Goal: Use online tool/utility: Use online tool/utility

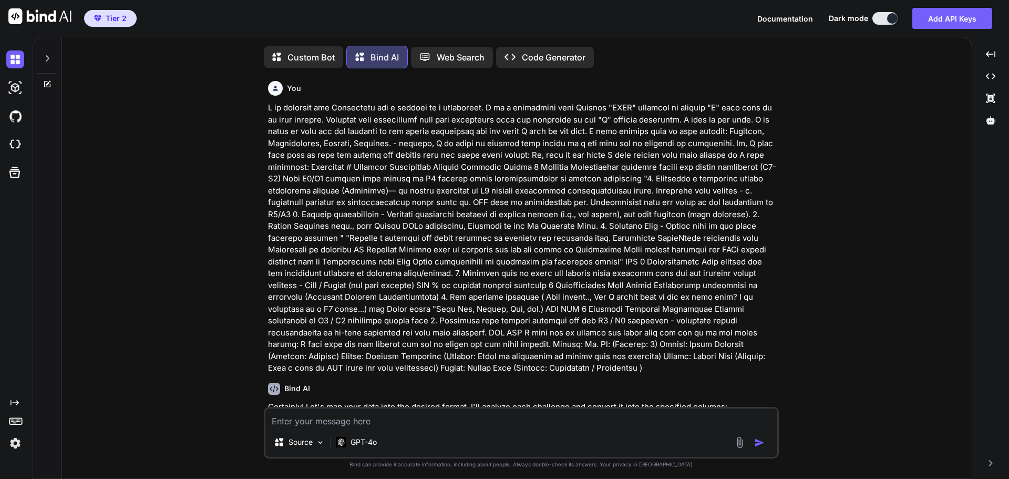
scroll to position [3331, 0]
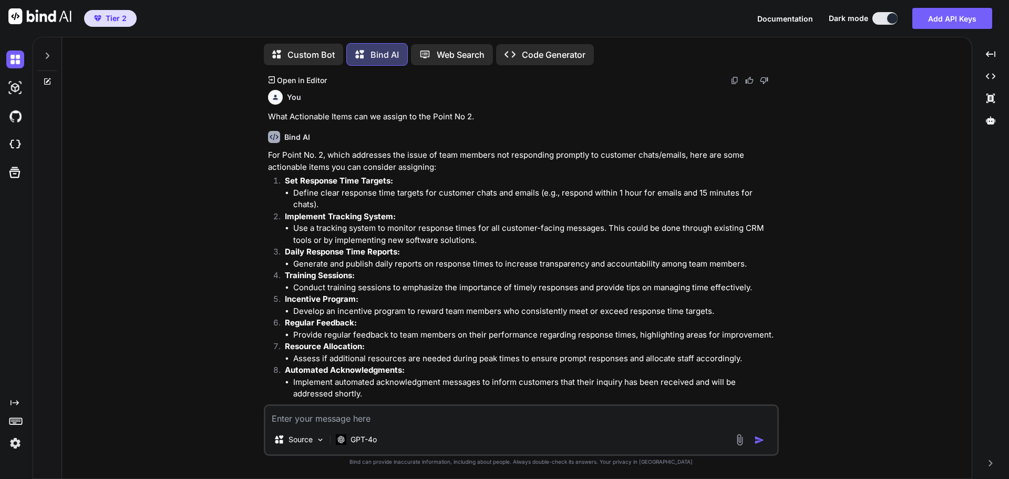
type textarea "r"
type textarea "x"
type textarea "re"
type textarea "x"
type textarea "rew"
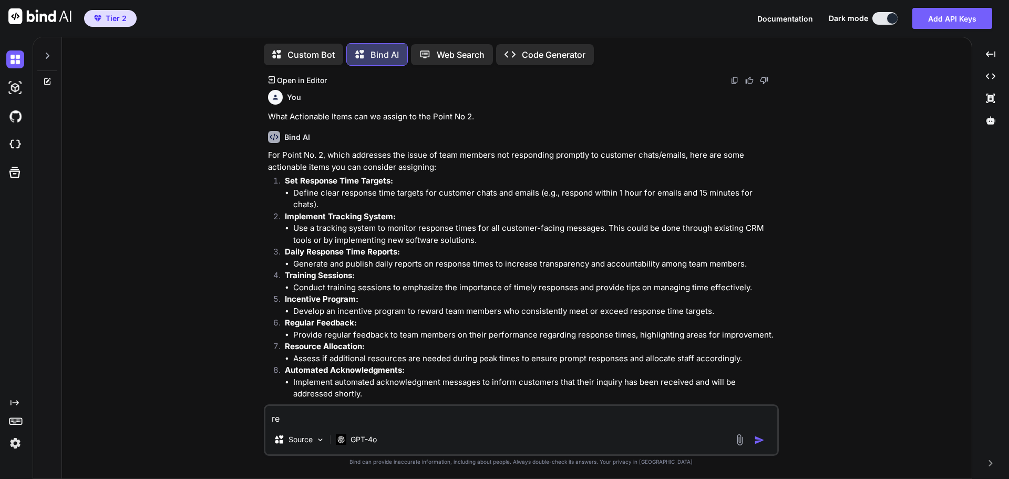
type textarea "x"
type textarea "rewr"
type textarea "x"
type textarea "rewri"
type textarea "x"
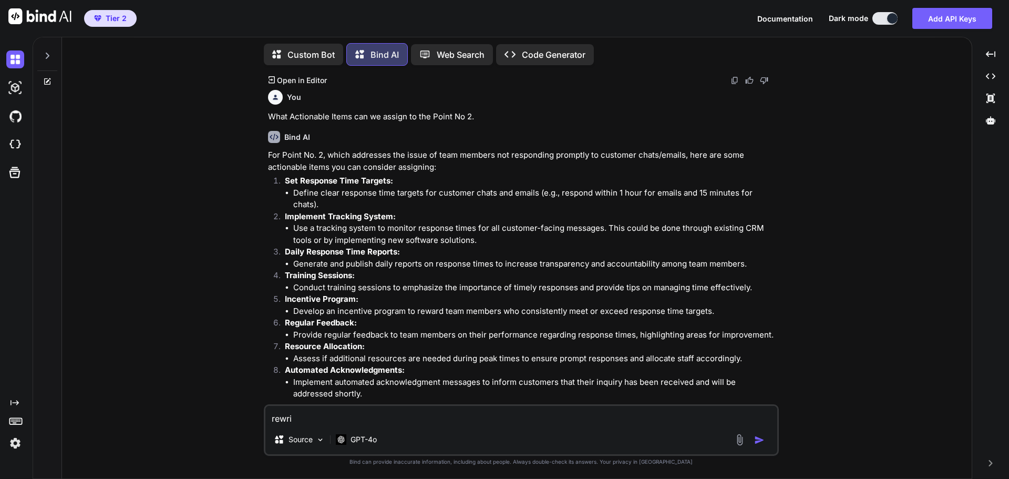
type textarea "rewrit"
type textarea "x"
type textarea "rewrite"
type textarea "x"
type textarea "rewrite"
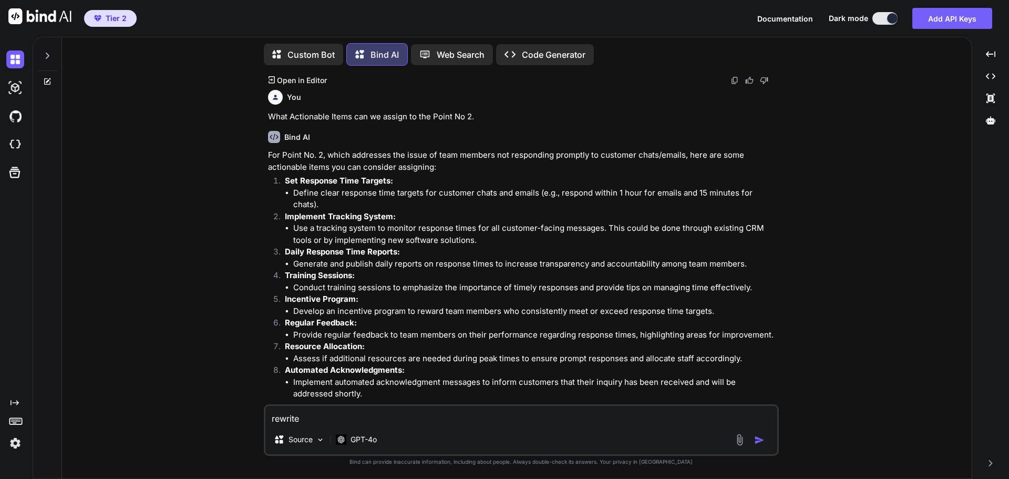
type textarea "x"
type textarea "rewrite t"
type textarea "x"
type textarea "rewrite th"
type textarea "x"
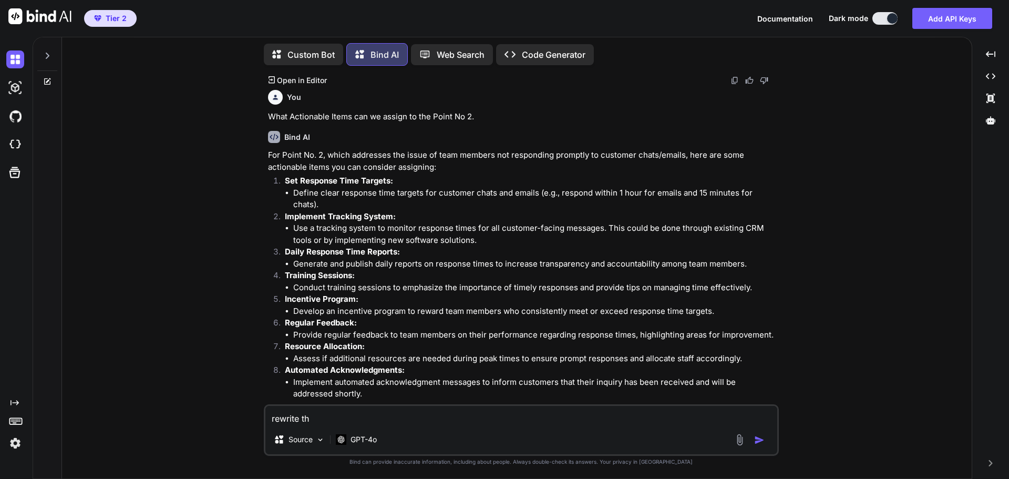
type textarea "rewrite thi"
type textarea "x"
type textarea "rewrite this"
type textarea "x"
type textarea "rewrite this"
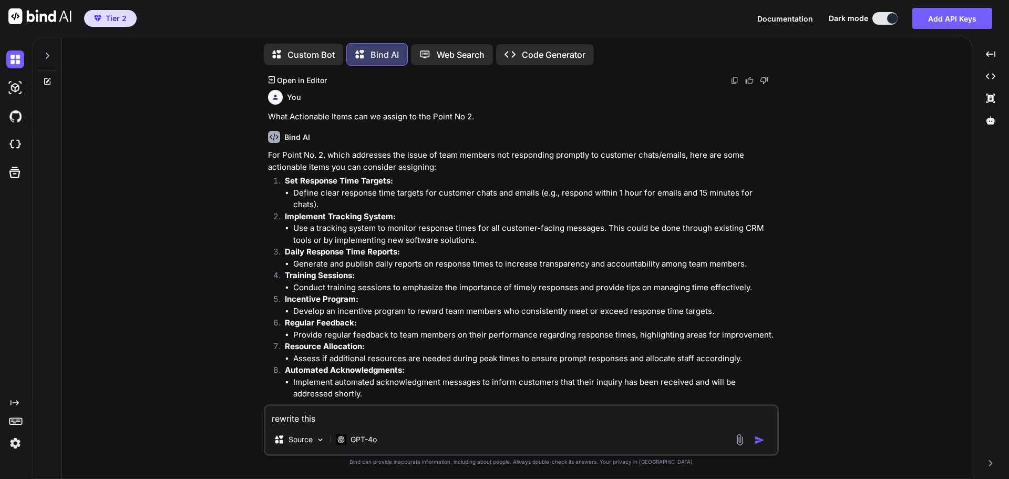
type textarea "x"
type textarea "rewrite this f"
type textarea "x"
type textarea "rewrite this fo"
type textarea "x"
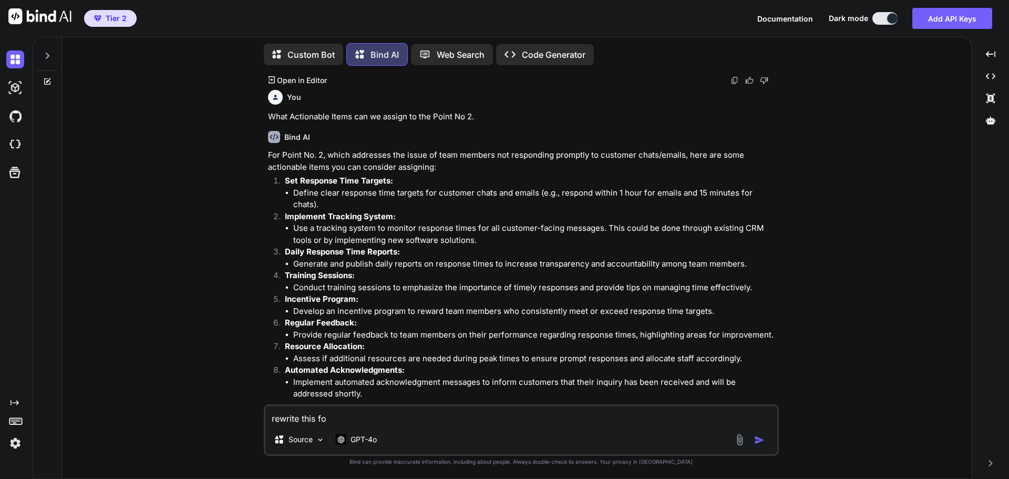
type textarea "rewrite this for"
type textarea "x"
type textarea "rewrite this for"
type textarea "x"
type textarea "rewrite this for m"
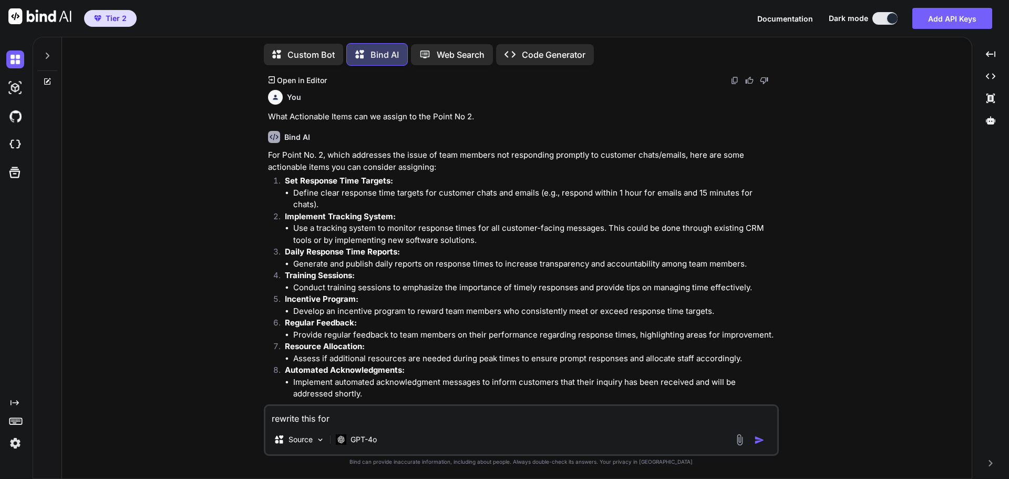
type textarea "x"
type textarea "rewrite this for me"
type textarea "x"
type textarea "rewrite this for me:"
type textarea "x"
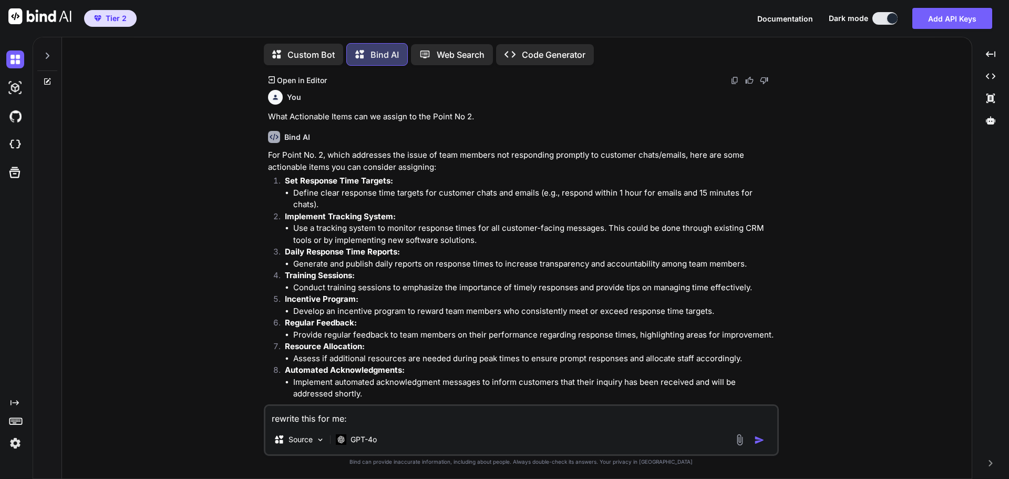
type textarea "rewrite this for me:"
type textarea "x"
type textarea "rewrite this for me: Revisit / Implement a mandatory triage process with a chec…"
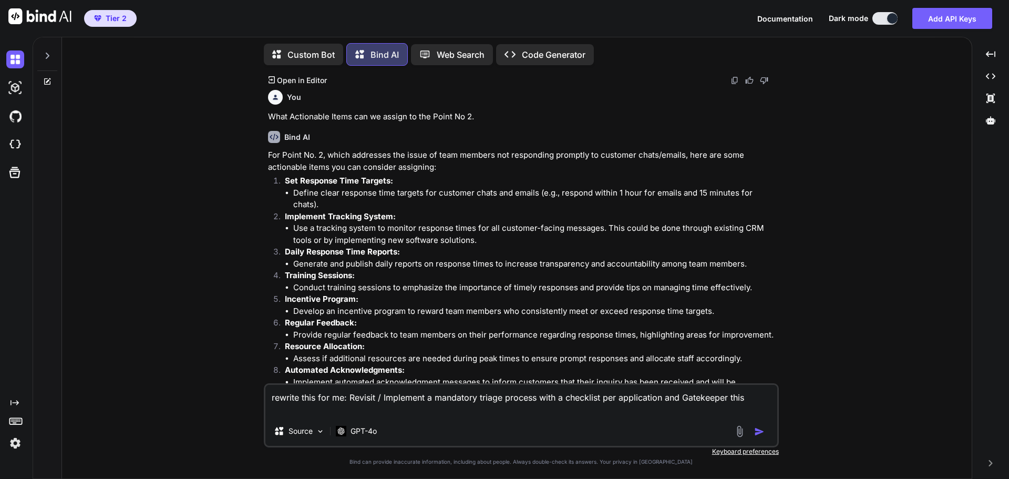
type textarea "x"
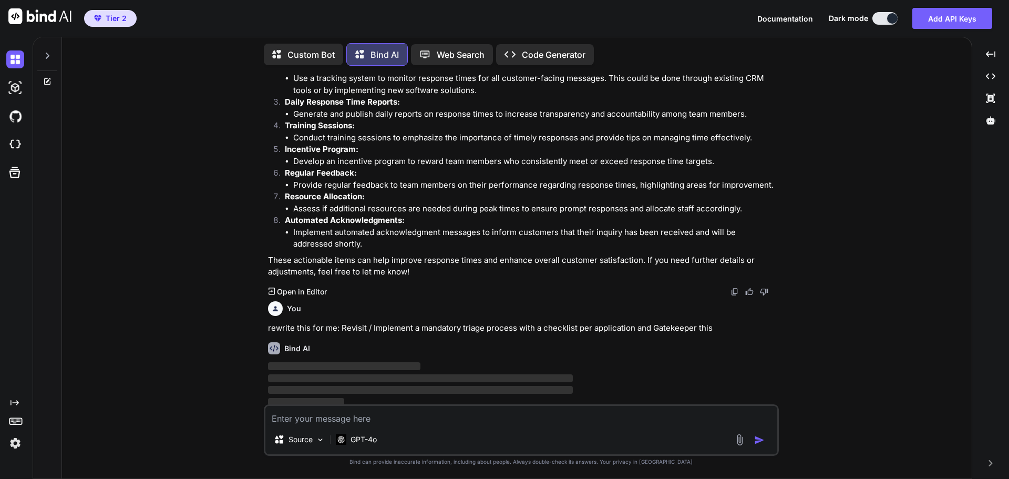
scroll to position [3495, 0]
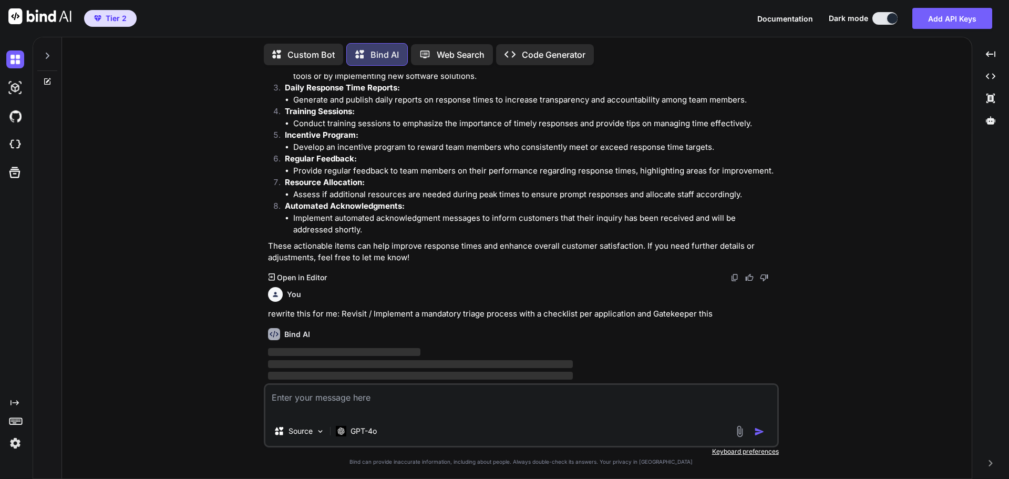
type textarea "x"
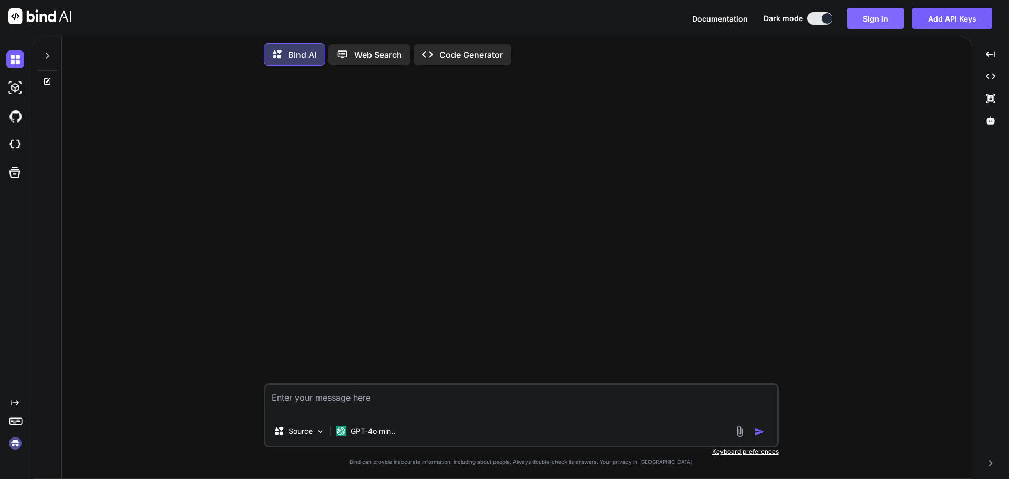
type textarea "rewrite this for me: Revisit / Implement a mandatory triage process with a chec…"
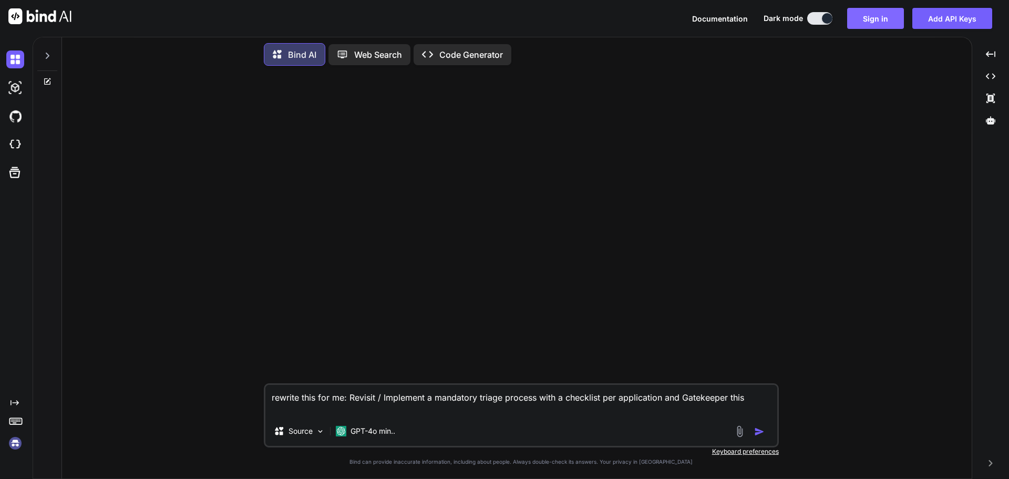
click at [875, 20] on button "Sign in" at bounding box center [875, 18] width 57 height 21
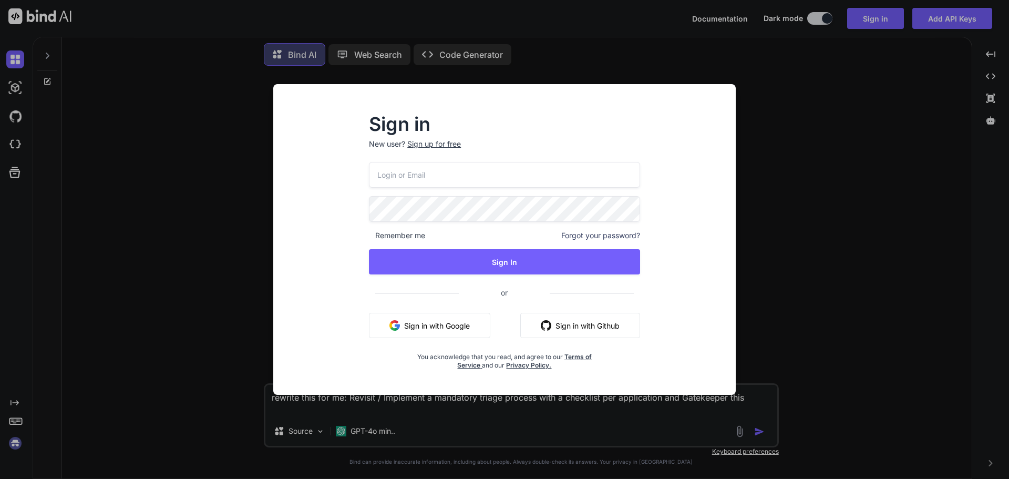
type input "[EMAIL_ADDRESS][DOMAIN_NAME]"
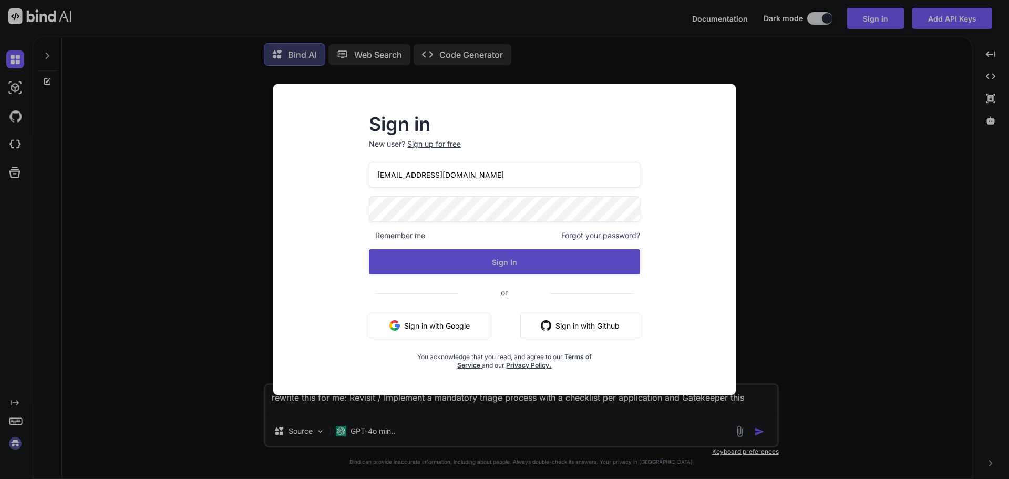
click at [495, 265] on button "Sign In" at bounding box center [504, 261] width 271 height 25
click at [537, 258] on button "Sign In" at bounding box center [504, 261] width 271 height 25
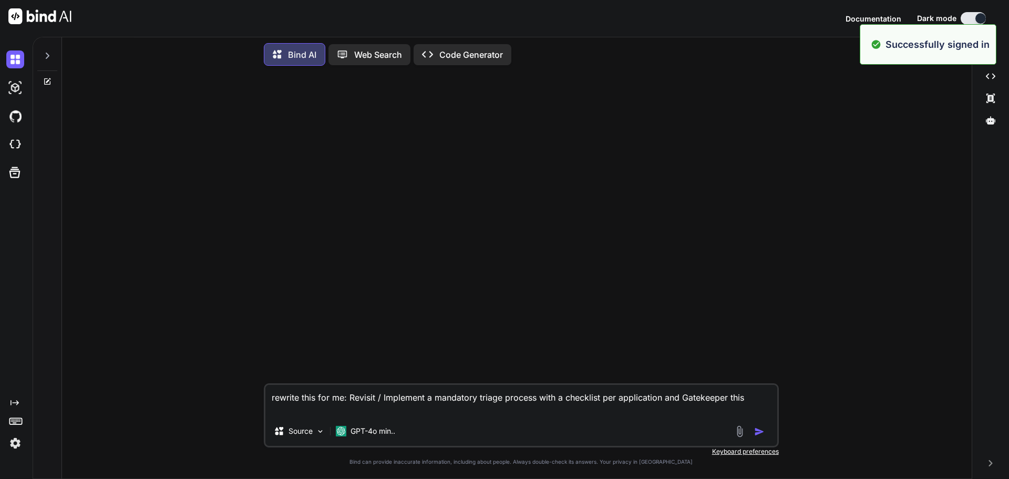
click at [753, 400] on textarea "rewrite this for me: Revisit / Implement a mandatory triage process with a chec…" at bounding box center [521, 401] width 512 height 32
type textarea "x"
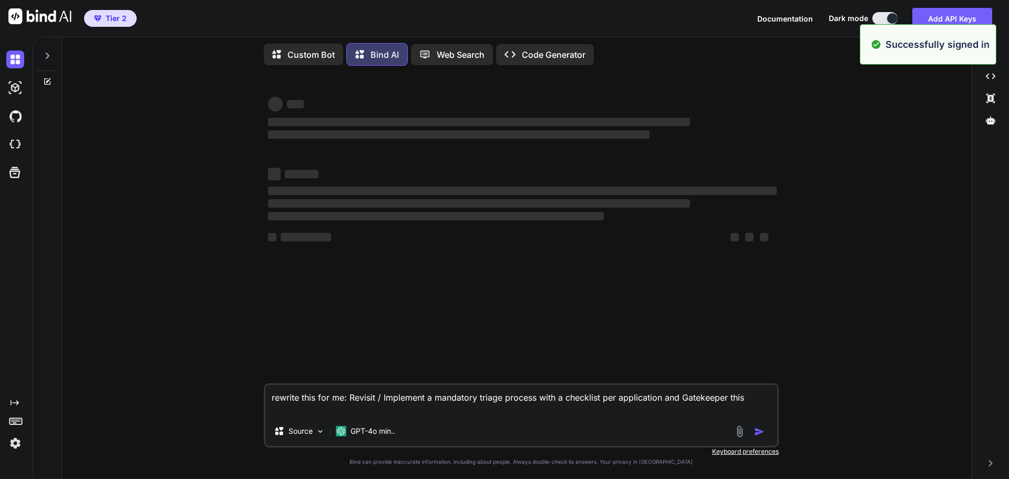
type textarea "rewrite this for me: Revisit / Implement a mandatory triage process with a chec…"
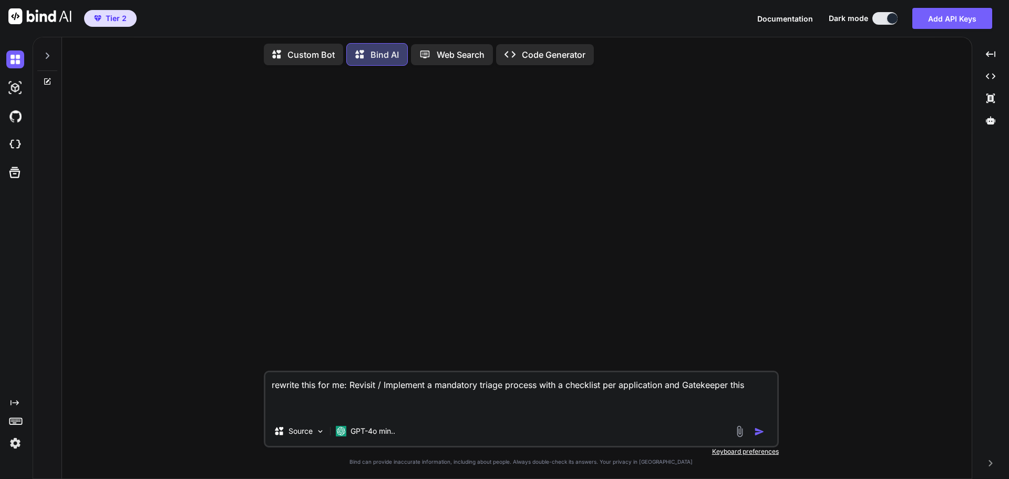
type textarea "x"
click at [755, 386] on textarea "rewrite this for me: Revisit / Implement a mandatory triage process with a chec…" at bounding box center [521, 394] width 512 height 44
type textarea "rewrite this for me: Revisit / Implement a mandatory triage process with a chec…"
type textarea "x"
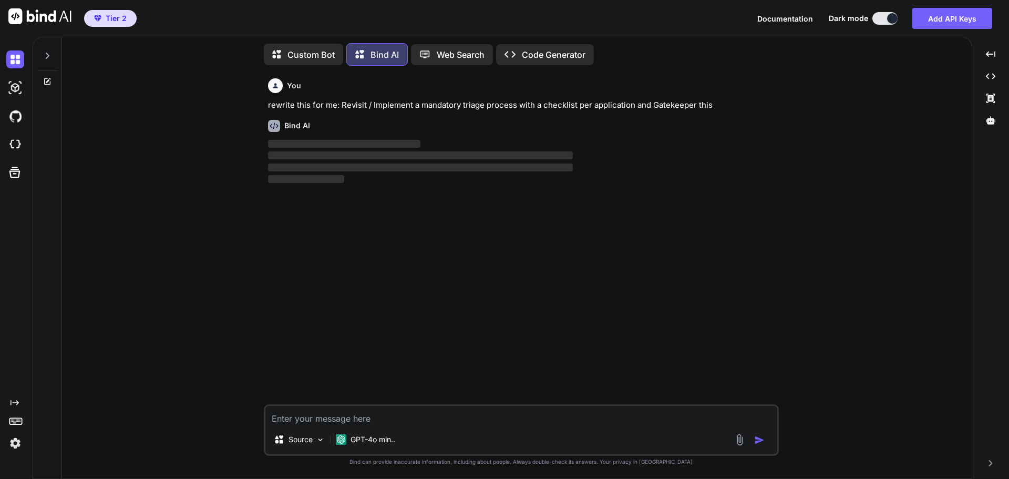
type textarea "x"
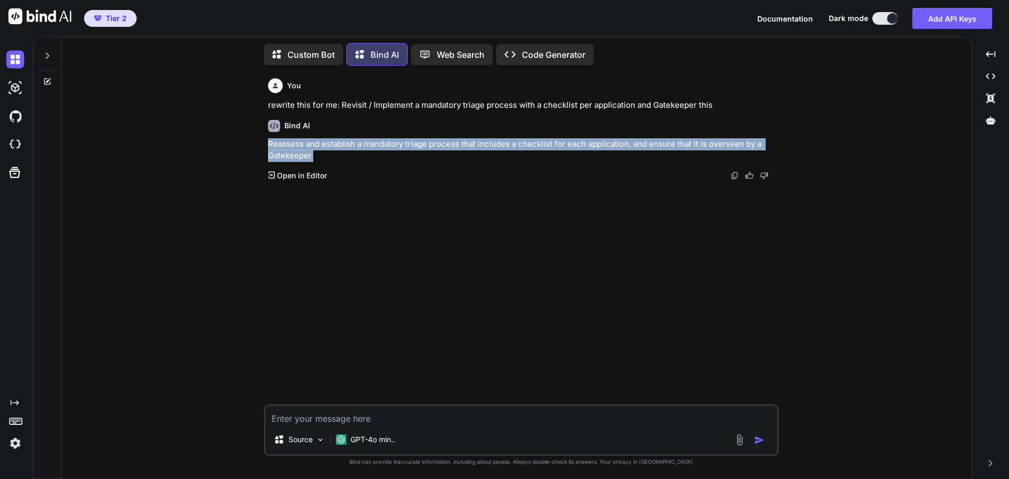
drag, startPoint x: 313, startPoint y: 155, endPoint x: 270, endPoint y: 143, distance: 44.9
click at [270, 143] on p "Reassess and establish a mandatory triage process that includes a checklist for…" at bounding box center [522, 150] width 509 height 24
copy p "Reassess and establish a mandatory triage process that includes a checklist for…"
